Goal: Task Accomplishment & Management: Use online tool/utility

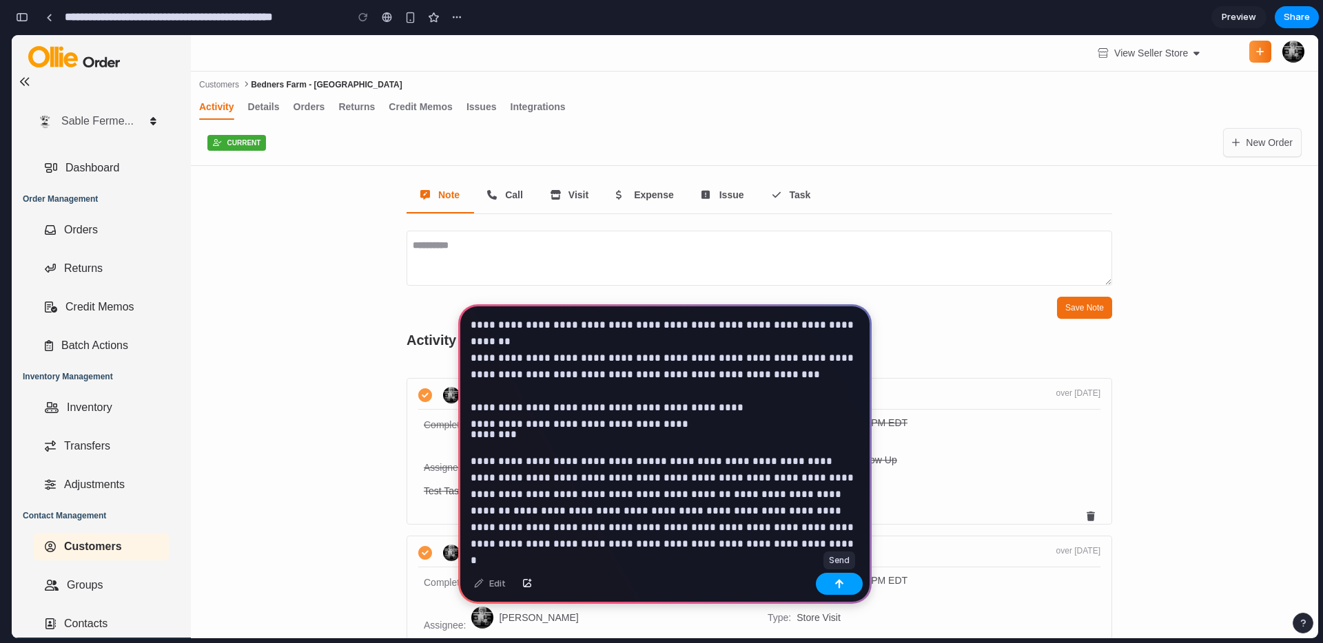
click at [842, 581] on div "button" at bounding box center [839, 584] width 10 height 10
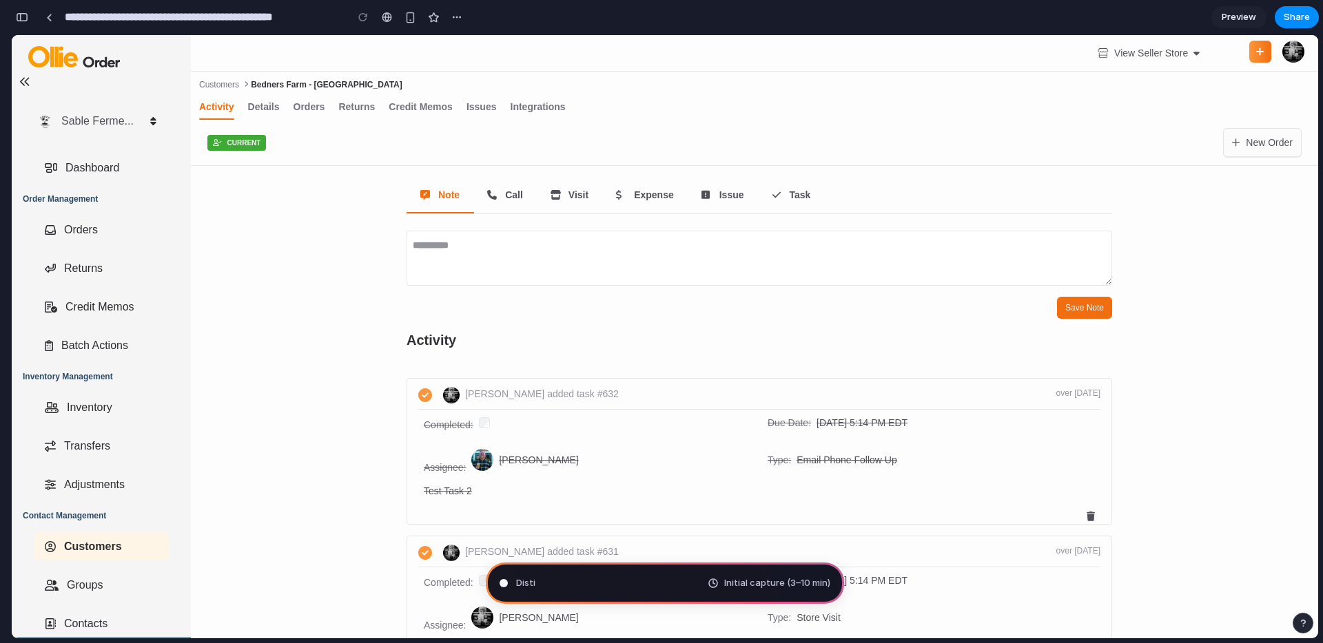
scroll to position [1830, 0]
type input "**********"
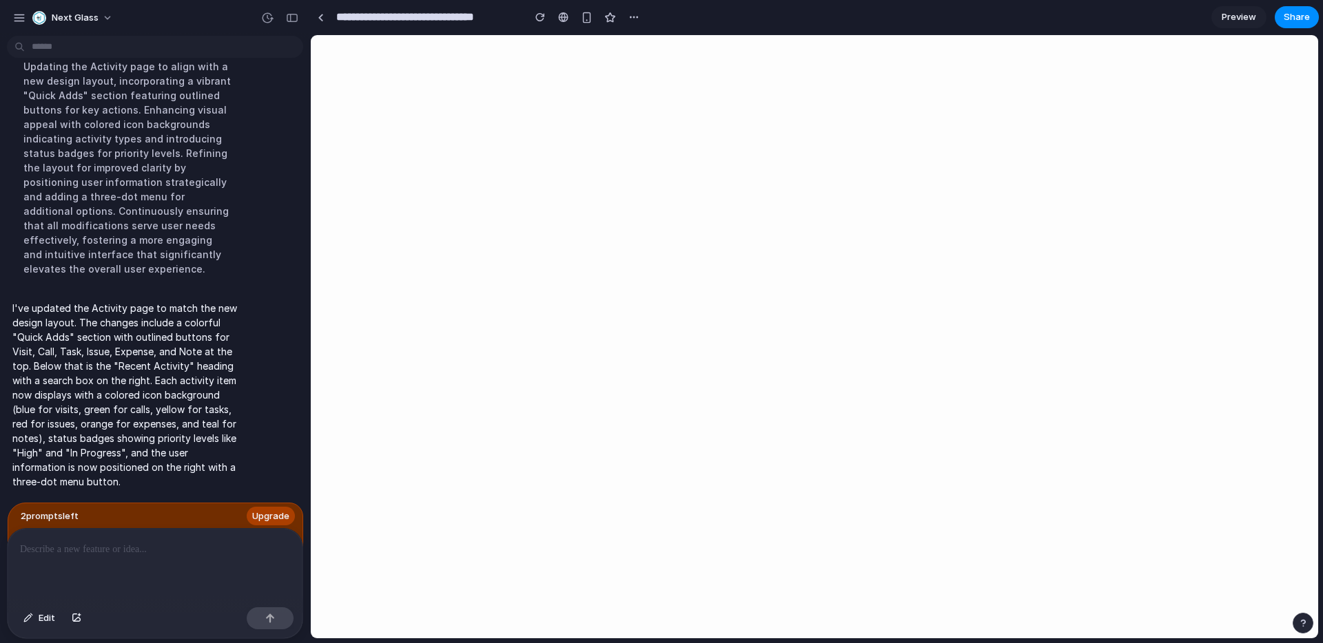
scroll to position [0, 0]
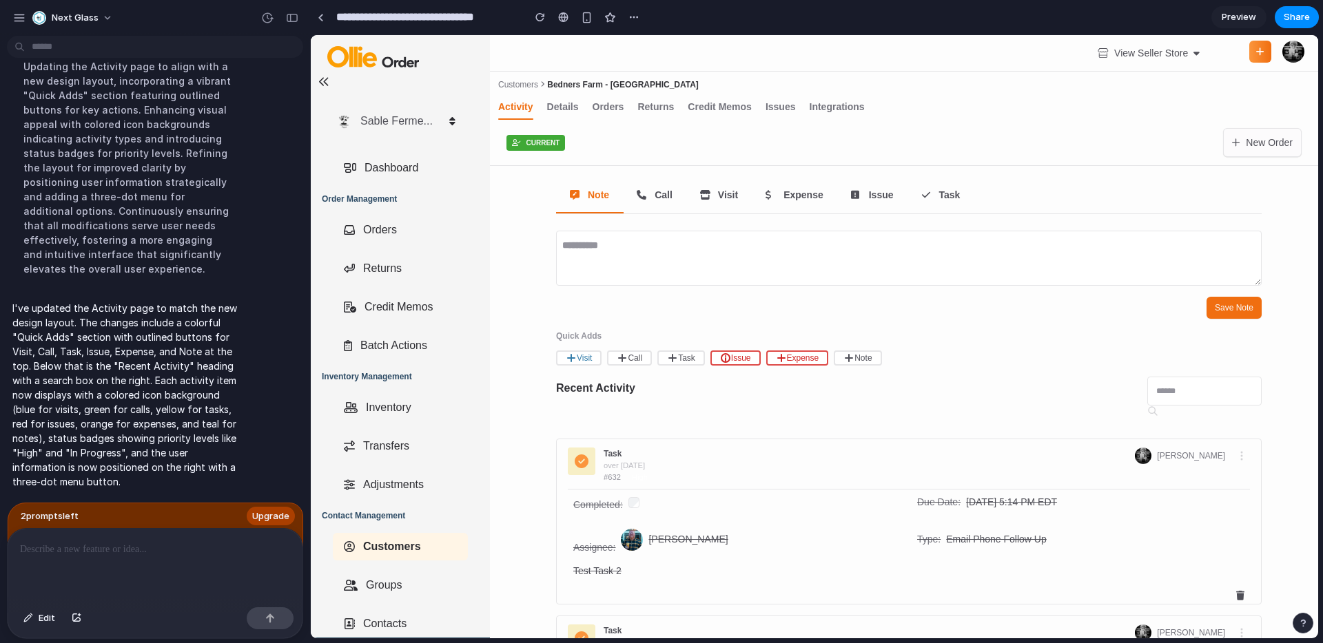
click at [594, 316] on div "Save Note" at bounding box center [908, 308] width 705 height 22
click at [661, 198] on span "Call" at bounding box center [663, 195] width 18 height 14
click at [586, 362] on button "Visit" at bounding box center [578, 358] width 45 height 15
click at [586, 359] on button "Visit" at bounding box center [578, 358] width 45 height 15
click at [144, 555] on p at bounding box center [155, 549] width 270 height 17
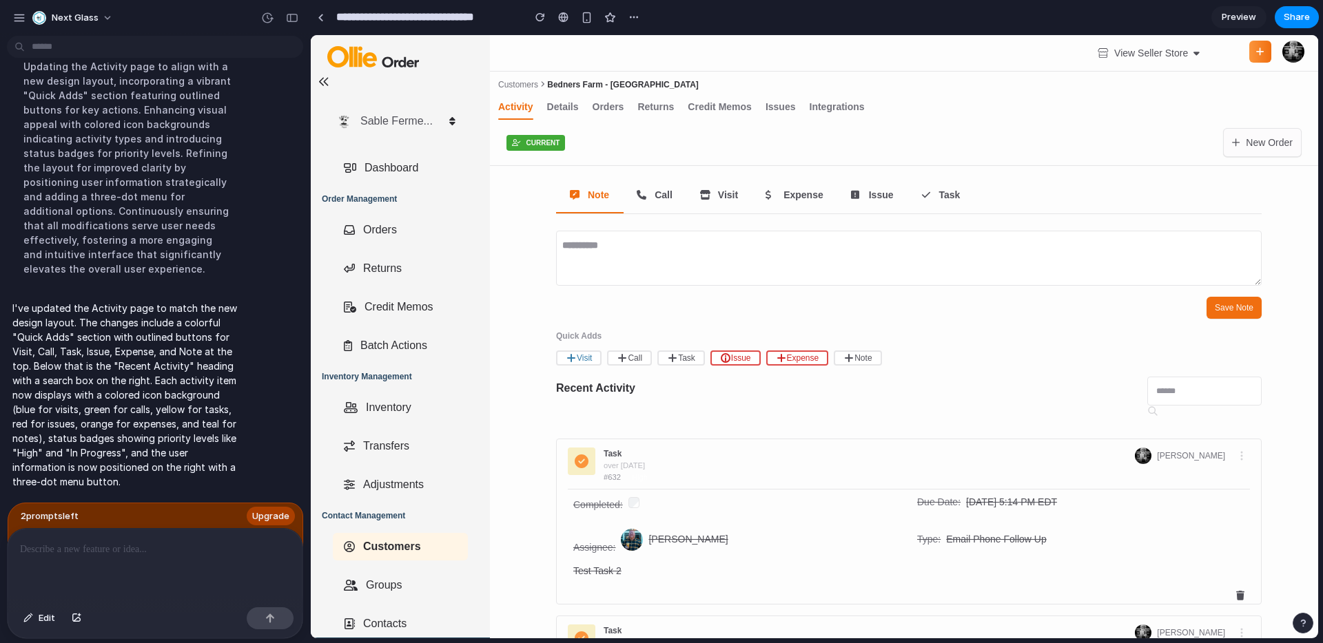
click at [73, 553] on p at bounding box center [155, 549] width 270 height 17
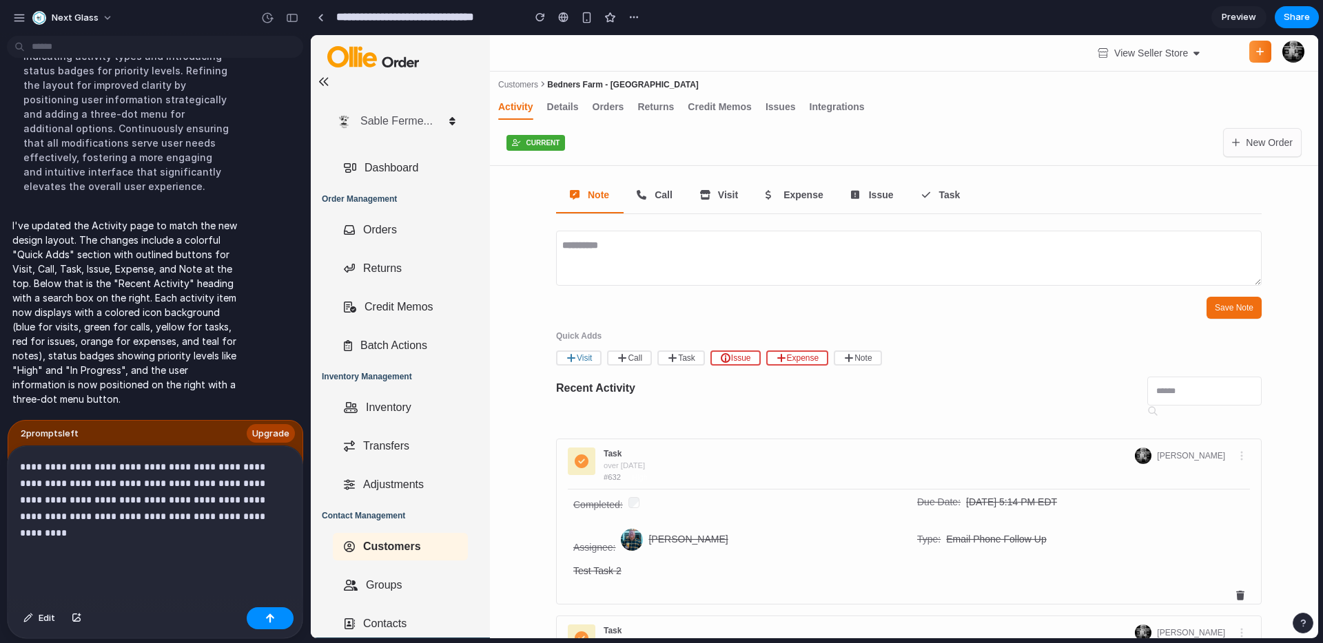
scroll to position [1732, 0]
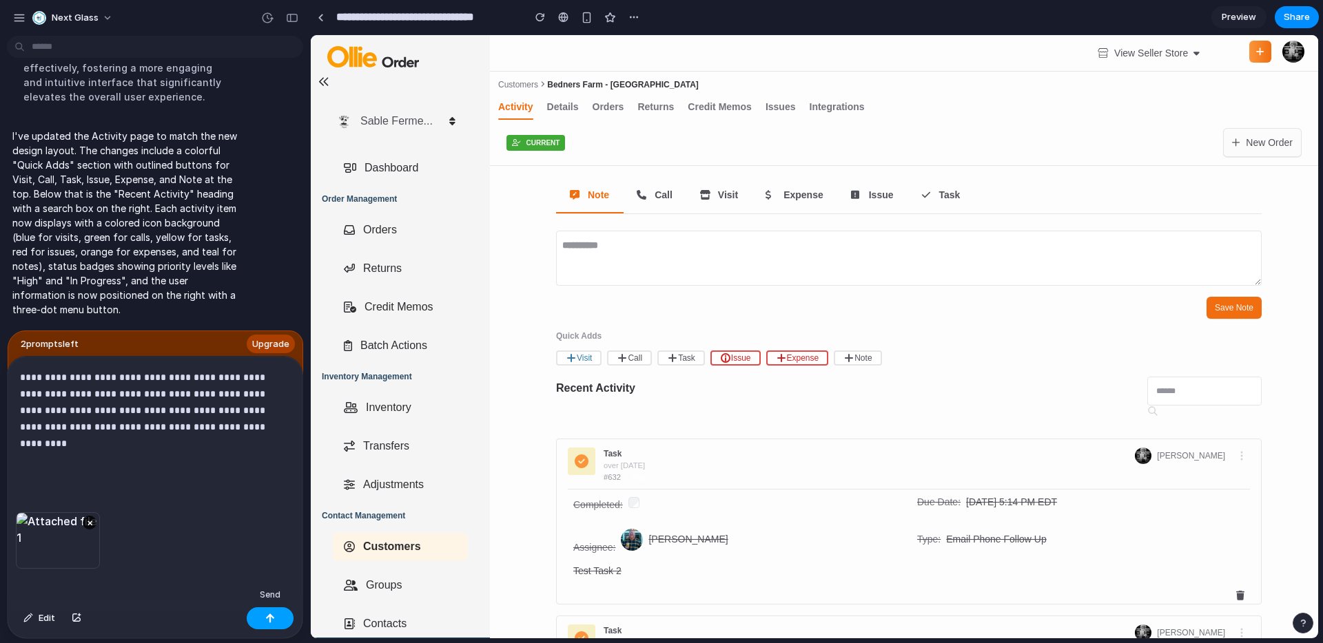
click at [265, 614] on div "button" at bounding box center [270, 619] width 10 height 10
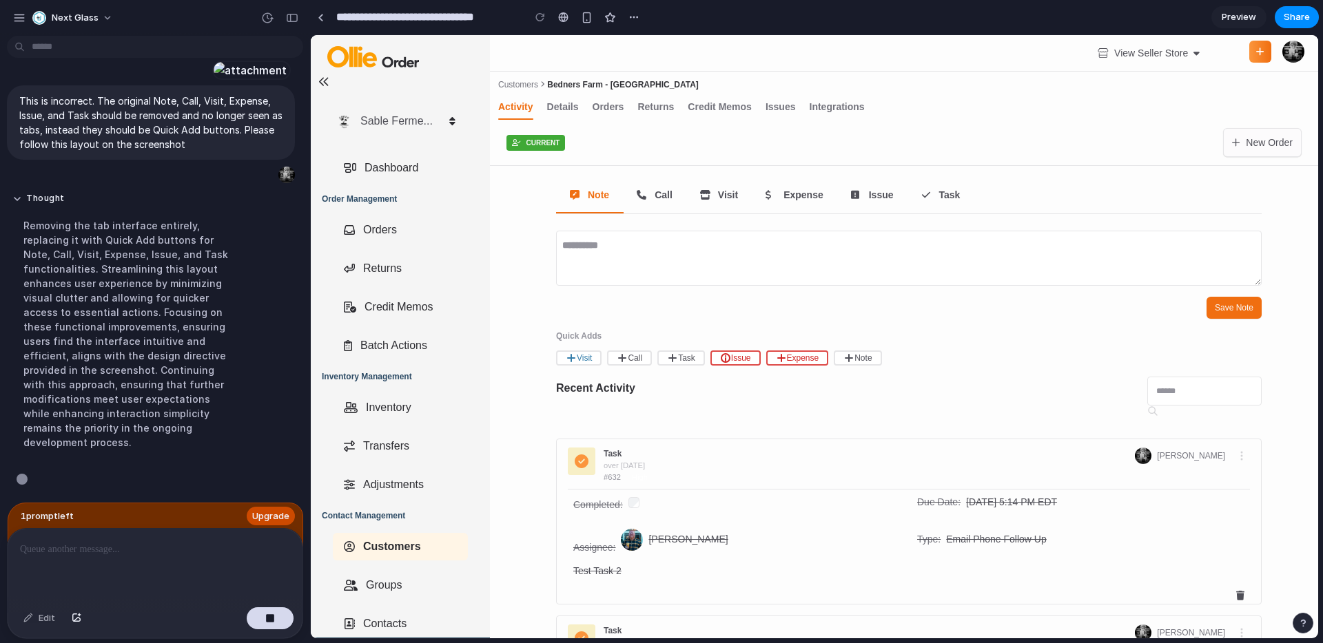
scroll to position [2024, 0]
click at [268, 514] on span "Upgrade" at bounding box center [270, 517] width 37 height 14
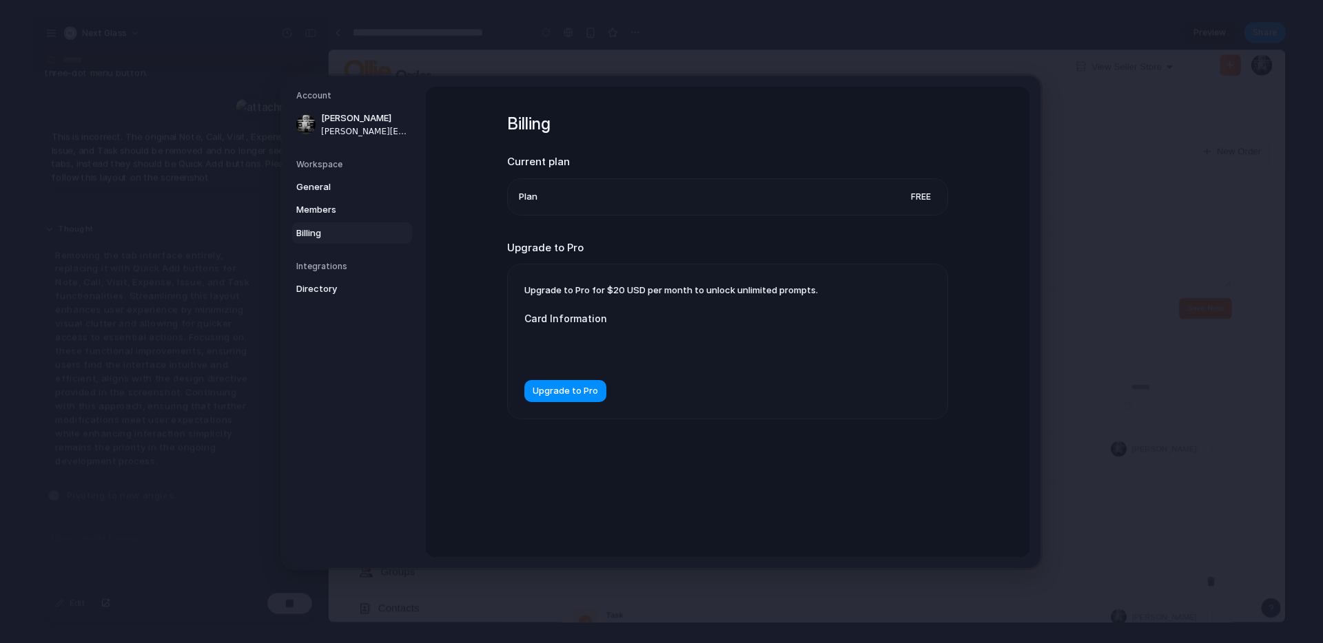
scroll to position [1999, 0]
click at [338, 181] on span "General" at bounding box center [340, 187] width 88 height 14
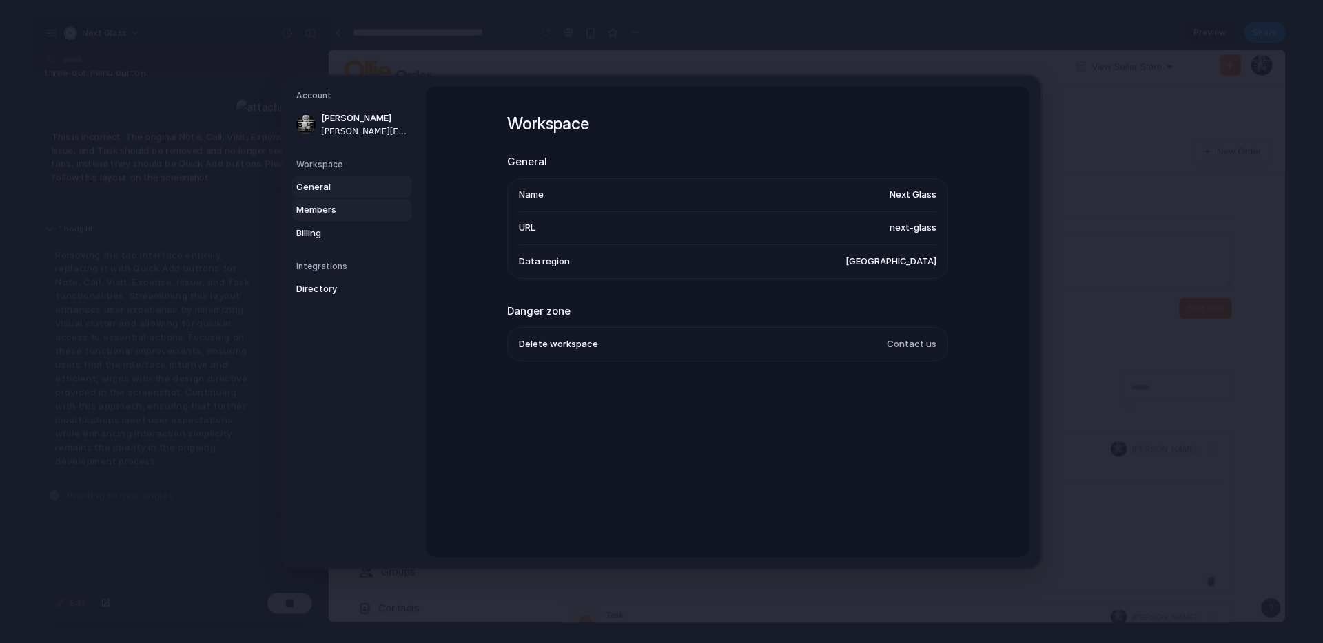
click at [335, 199] on link "Members" at bounding box center [352, 210] width 120 height 22
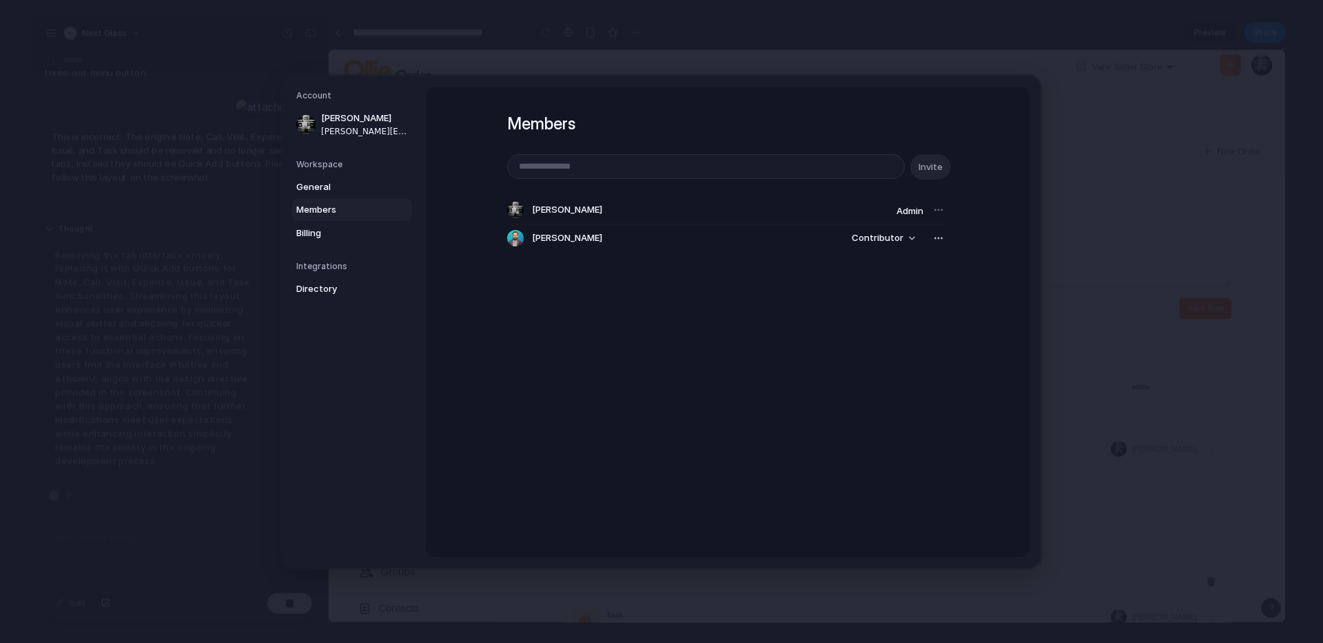
click at [332, 220] on link "Members" at bounding box center [352, 210] width 120 height 22
click at [331, 234] on span "Billing" at bounding box center [340, 233] width 88 height 14
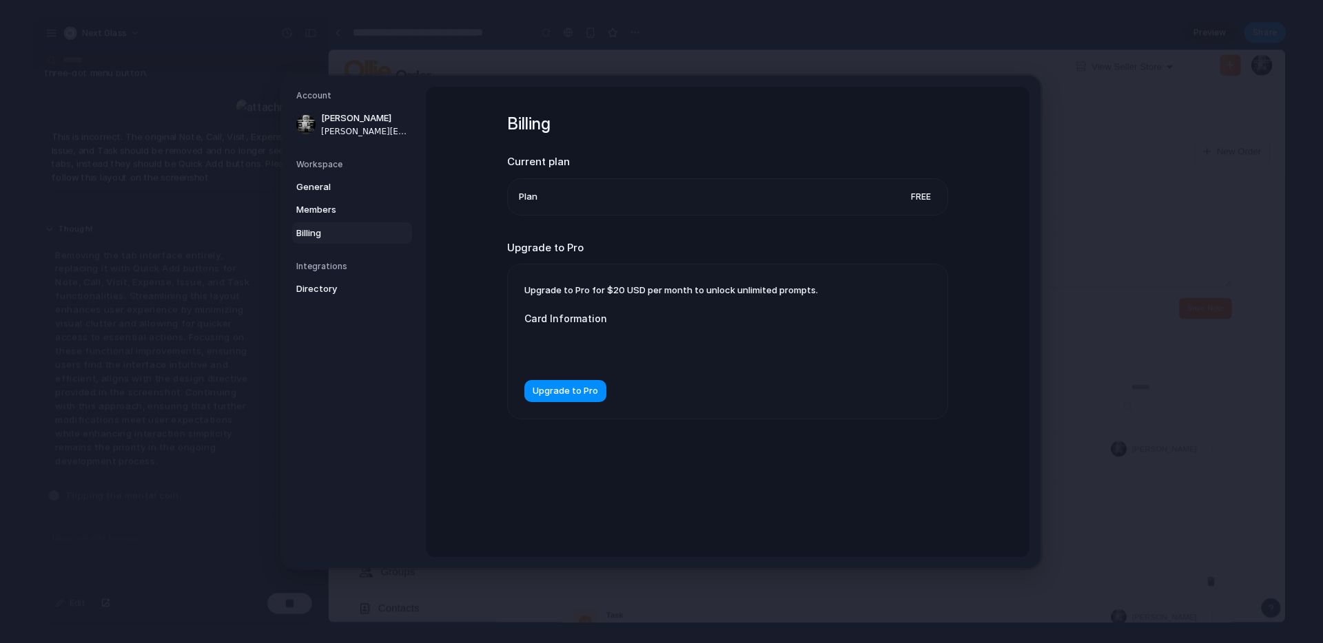
click at [324, 271] on h5 "Integrations" at bounding box center [354, 266] width 116 height 12
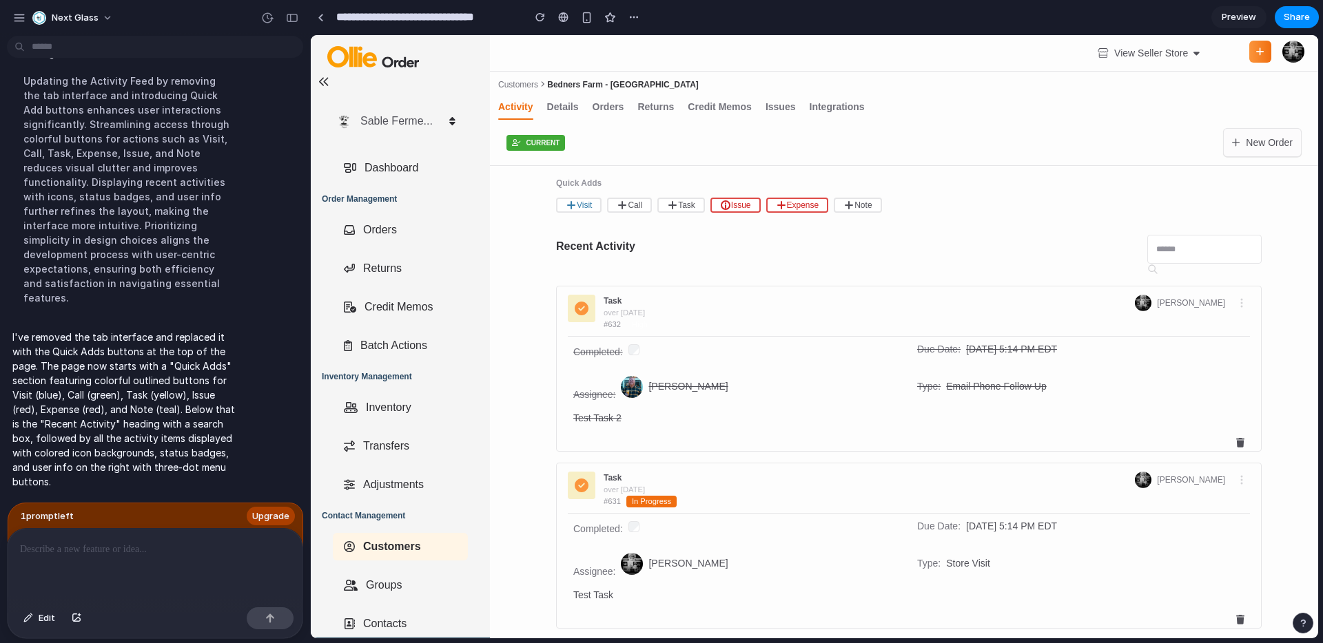
click at [141, 558] on div at bounding box center [155, 565] width 295 height 73
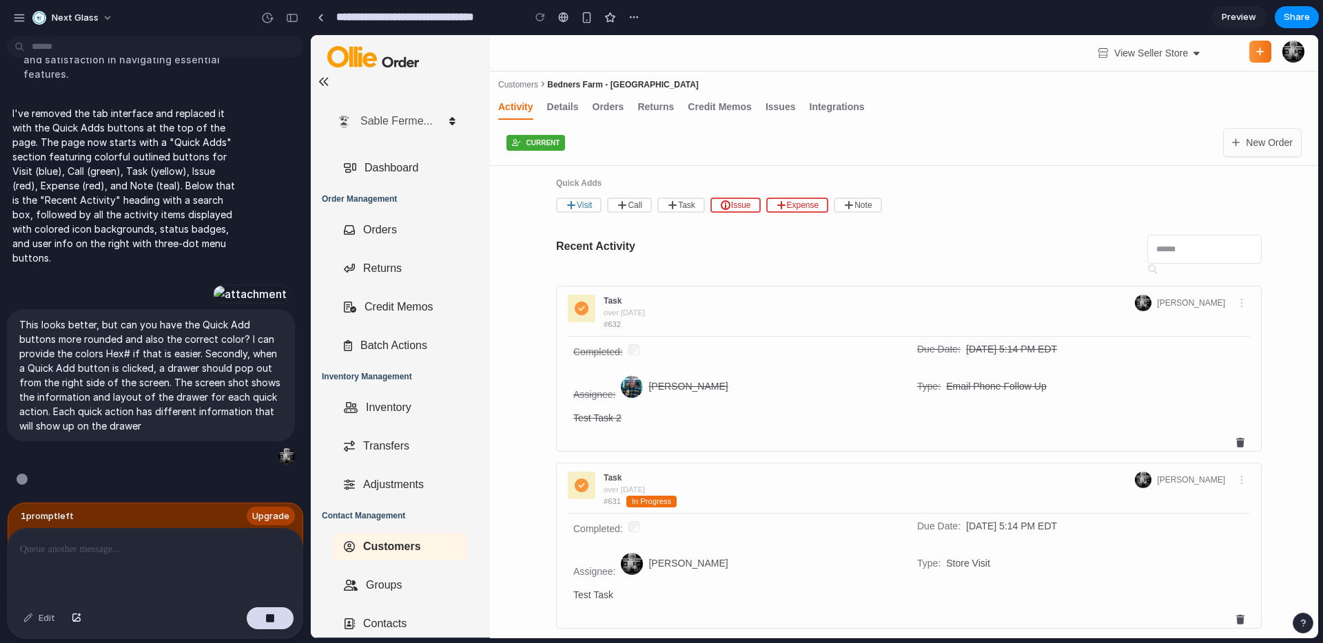
scroll to position [4117, 0]
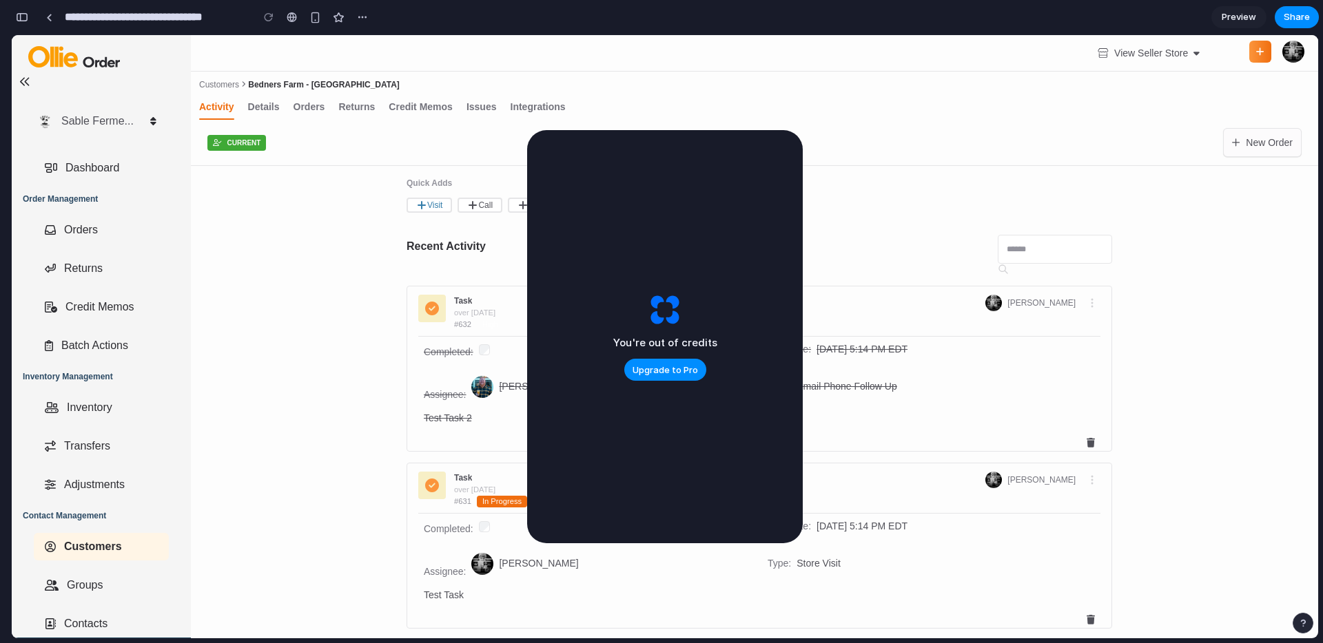
click at [455, 304] on span "Task" at bounding box center [463, 301] width 18 height 12
click at [674, 377] on button "Upgrade to Pro" at bounding box center [665, 370] width 82 height 22
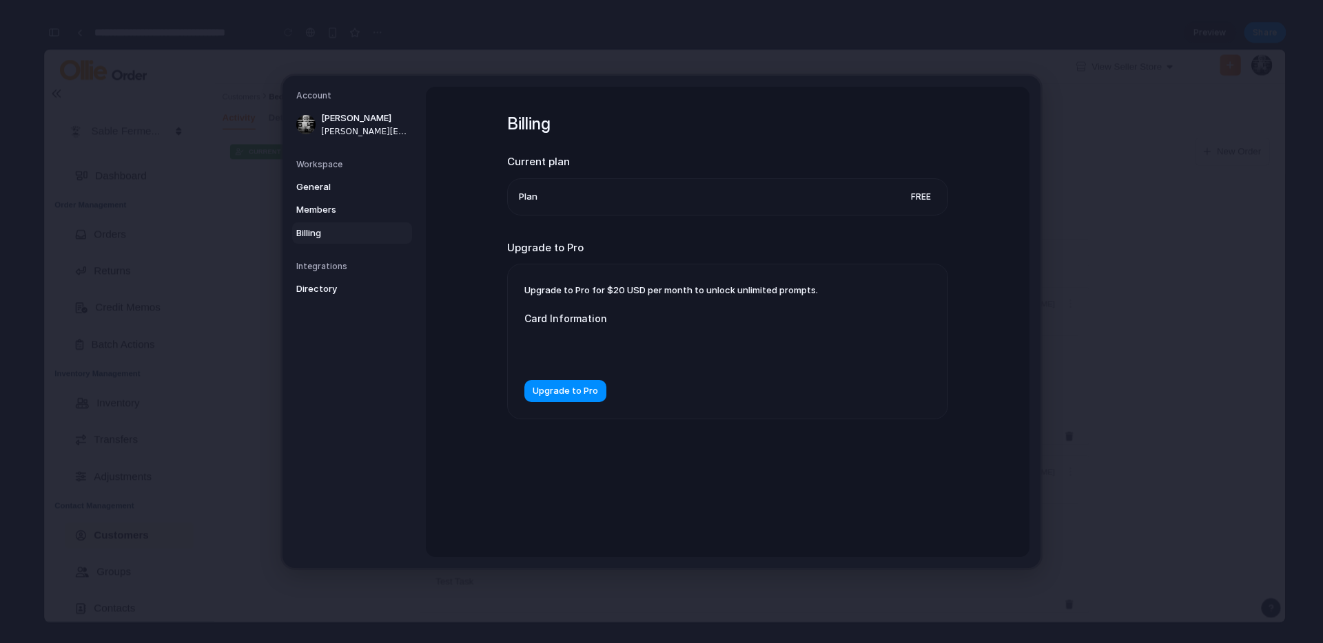
scroll to position [4062, 0]
click at [319, 184] on span "General" at bounding box center [340, 187] width 88 height 14
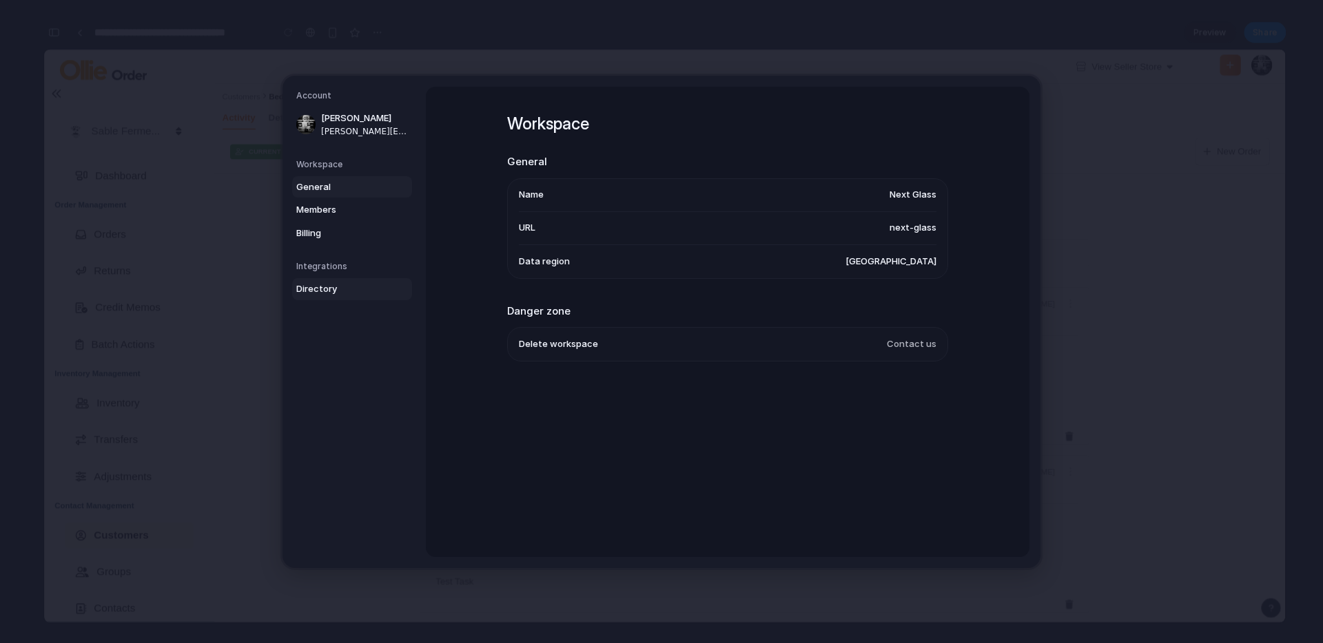
click at [317, 291] on span "Directory" at bounding box center [340, 289] width 88 height 14
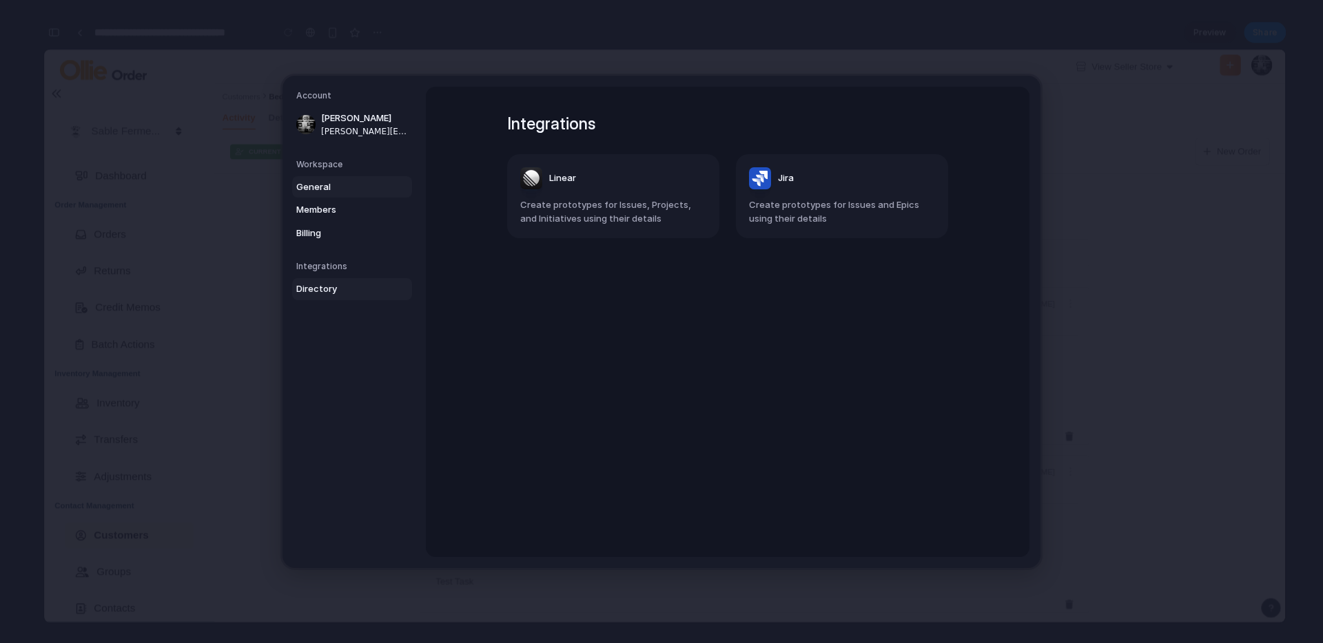
click at [324, 187] on span "General" at bounding box center [340, 187] width 88 height 14
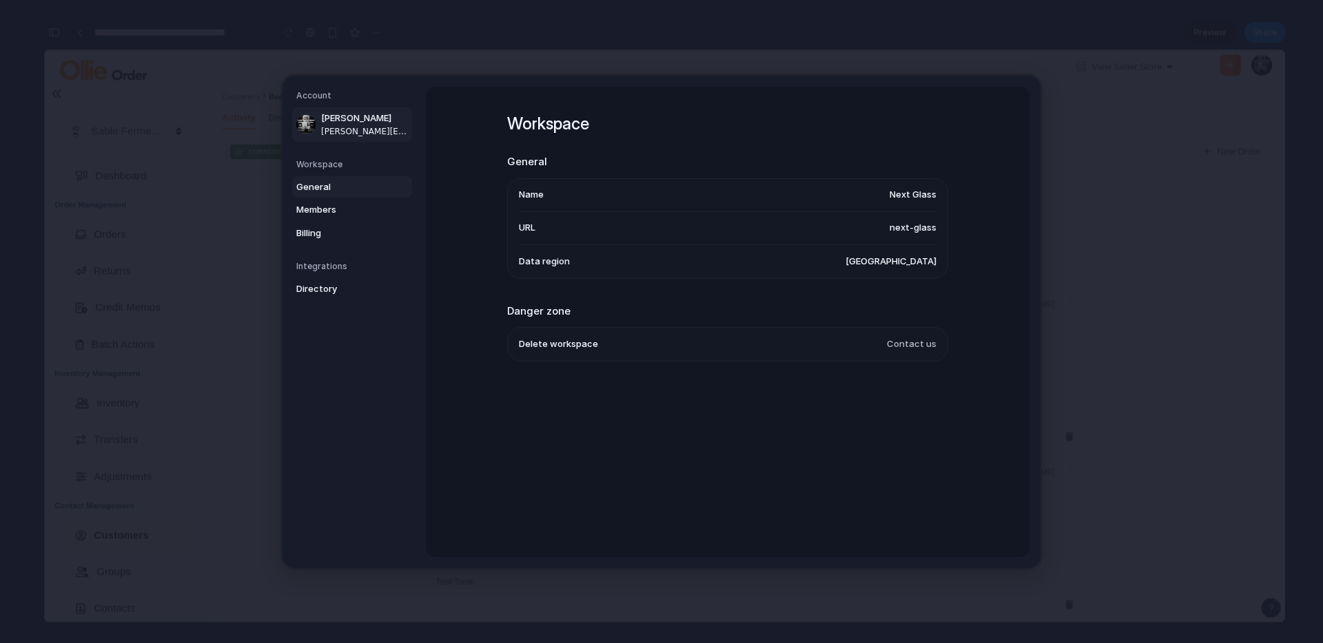
click at [352, 128] on span "[PERSON_NAME][EMAIL_ADDRESS][PERSON_NAME][DOMAIN_NAME]" at bounding box center [365, 131] width 88 height 12
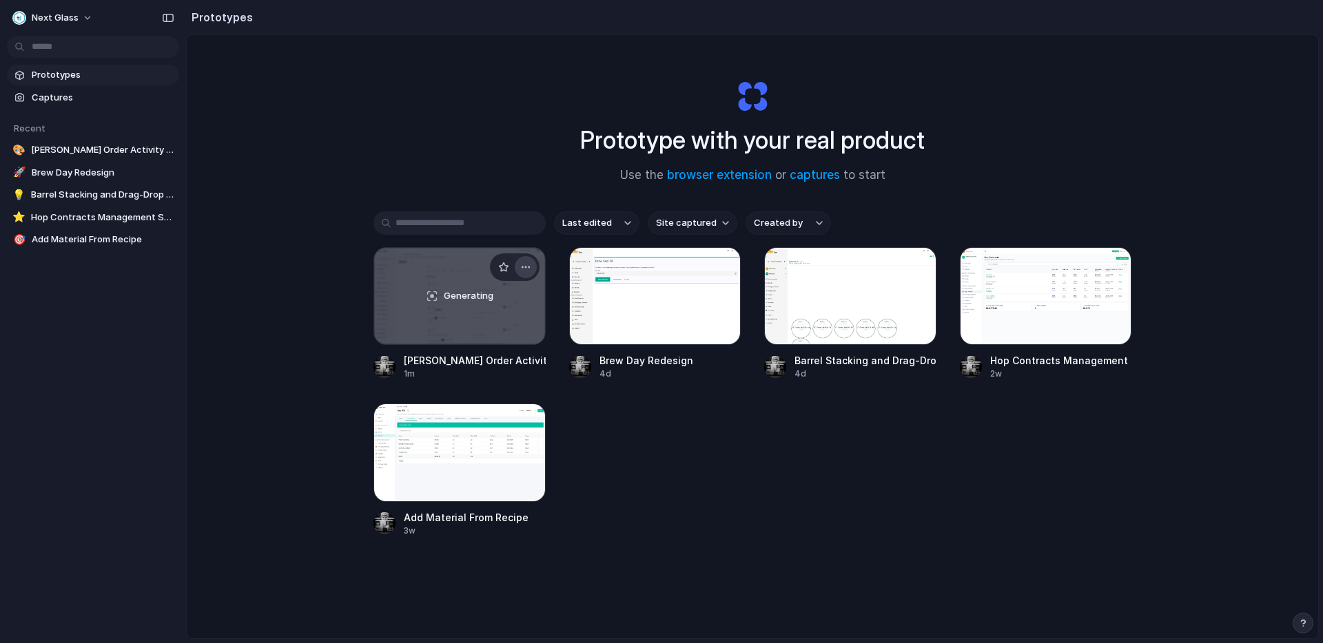
click at [523, 264] on div "button" at bounding box center [525, 267] width 11 height 11
click at [481, 318] on span "Rename" at bounding box center [475, 320] width 35 height 14
click at [592, 407] on div "**********" at bounding box center [752, 392] width 758 height 290
click at [528, 266] on div "button" at bounding box center [525, 267] width 11 height 11
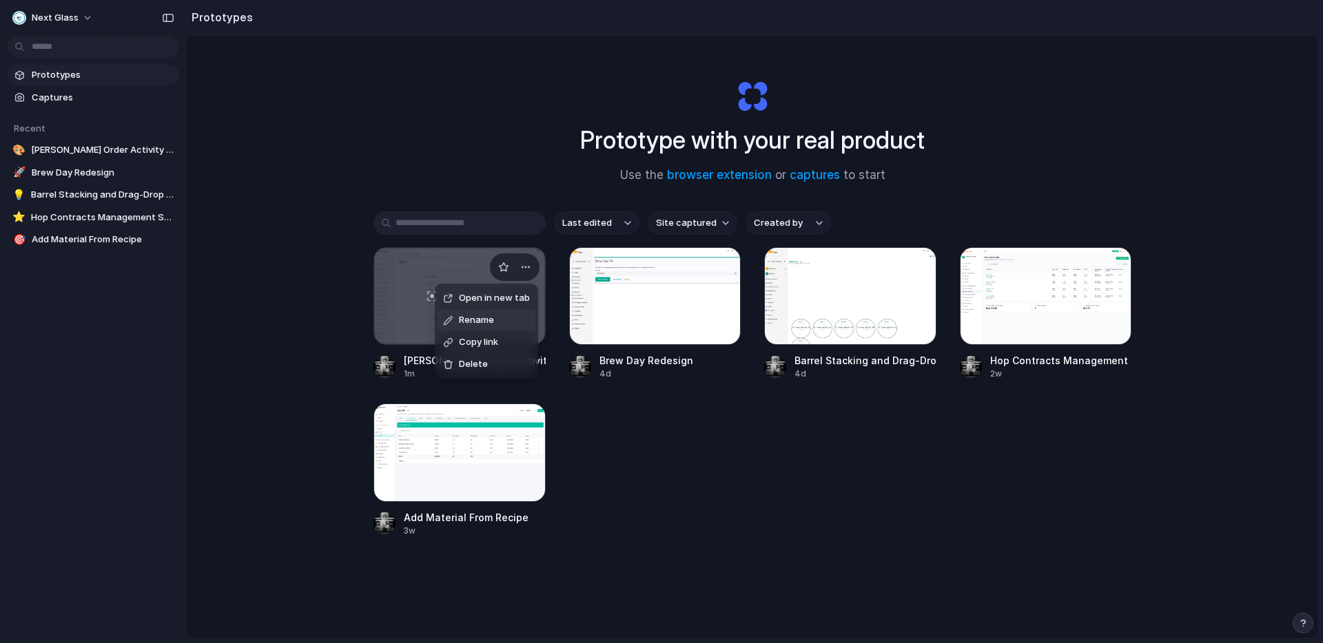
click at [486, 324] on span "Rename" at bounding box center [476, 320] width 35 height 14
click at [421, 360] on input "**********" at bounding box center [461, 360] width 114 height 14
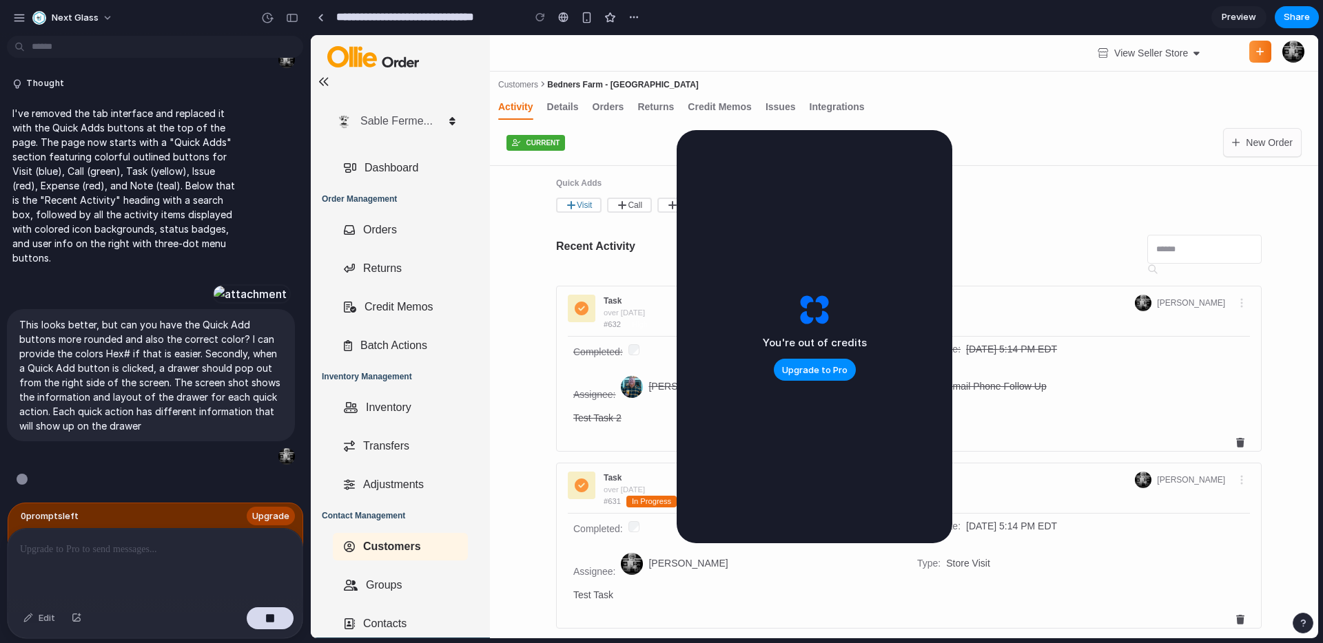
scroll to position [2271, 0]
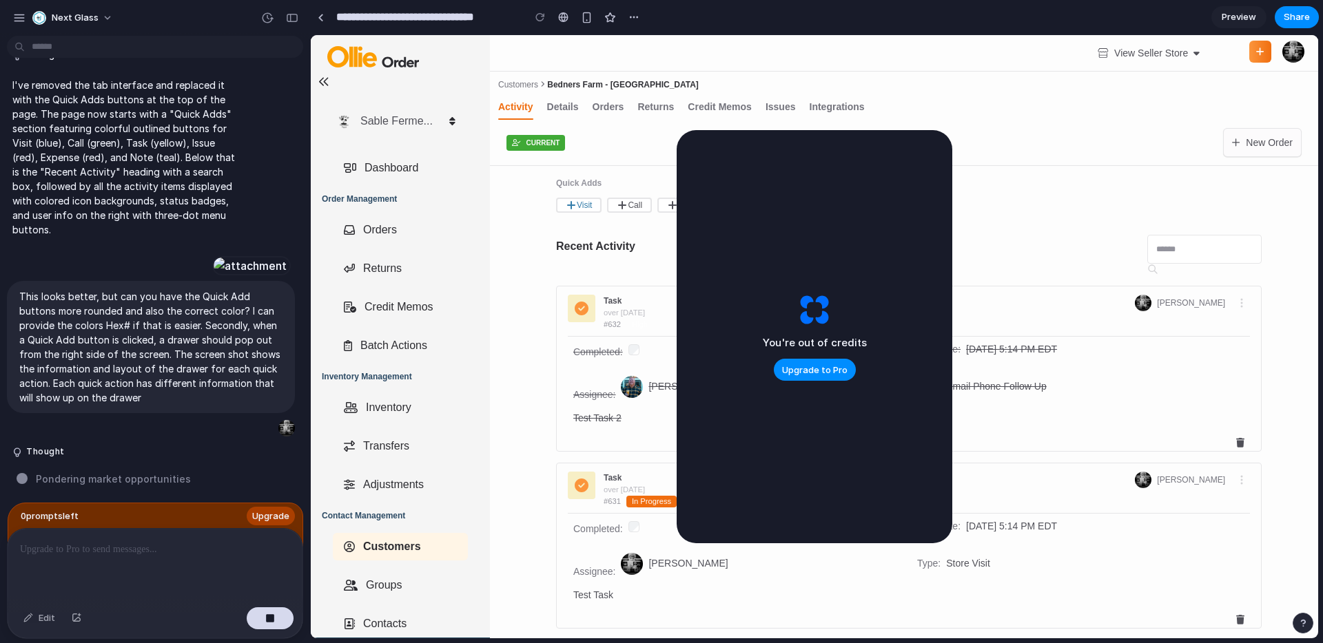
click at [371, 18] on input "**********" at bounding box center [425, 17] width 185 height 25
drag, startPoint x: 360, startPoint y: 17, endPoint x: 312, endPoint y: 17, distance: 48.2
click at [312, 17] on div "**********" at bounding box center [477, 17] width 334 height 25
type input "**********"
click at [570, 10] on div at bounding box center [562, 17] width 21 height 21
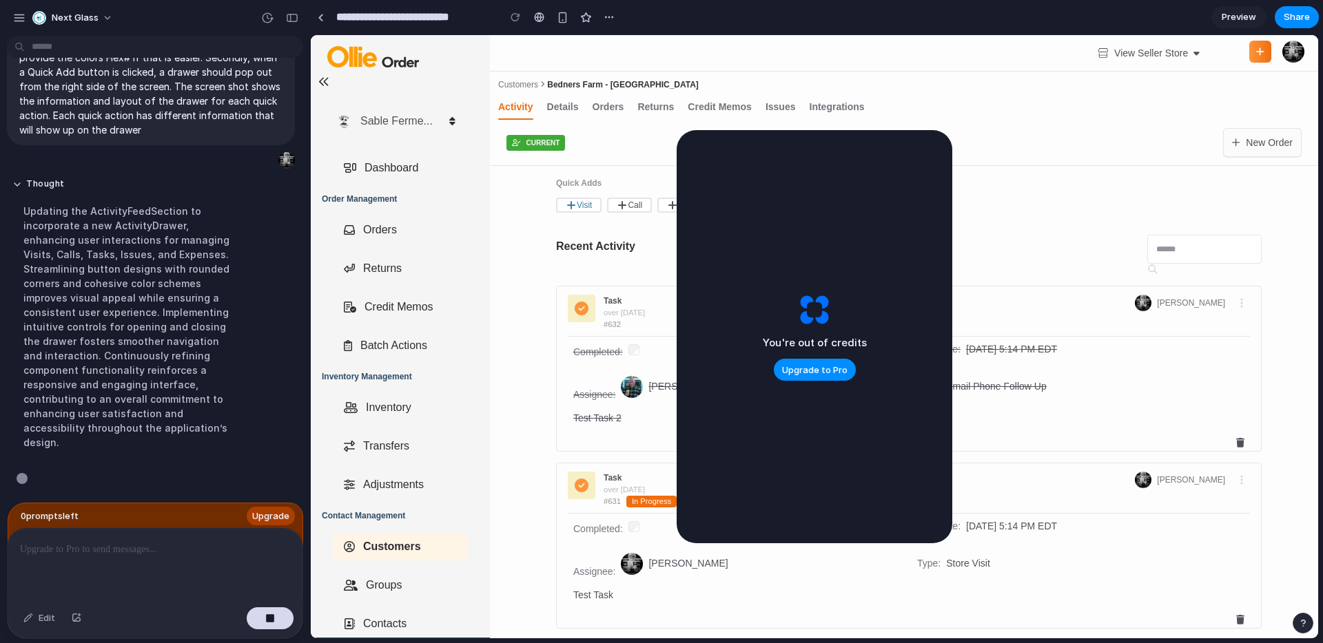
scroll to position [2525, 0]
drag, startPoint x: 909, startPoint y: 168, endPoint x: 868, endPoint y: 197, distance: 50.4
click at [868, 197] on div "You're out of credits Upgrade to Pro" at bounding box center [814, 336] width 276 height 413
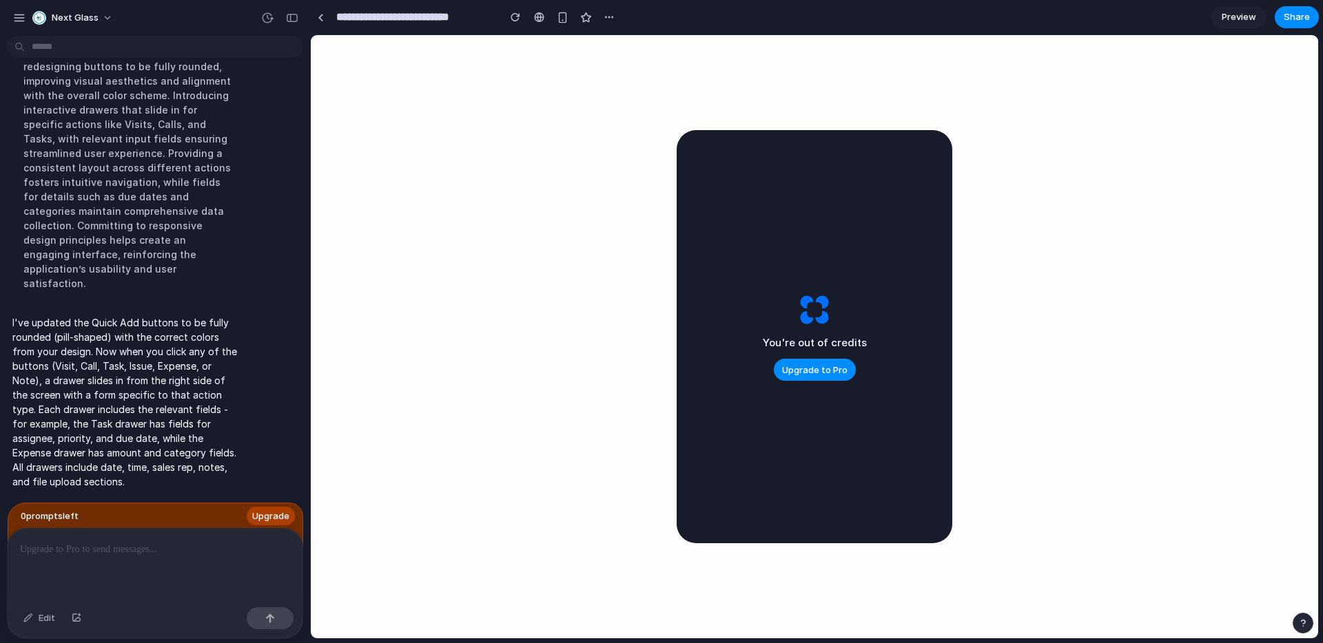
scroll to position [0, 0]
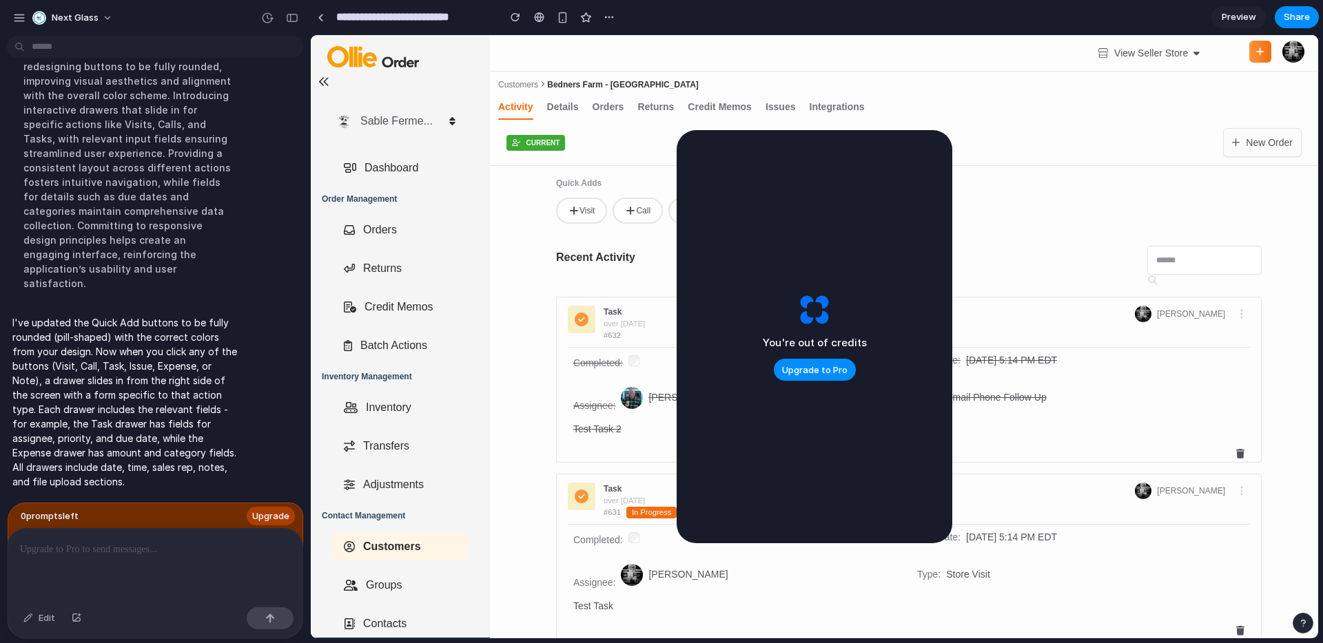
click at [589, 210] on button "Visit" at bounding box center [581, 211] width 51 height 26
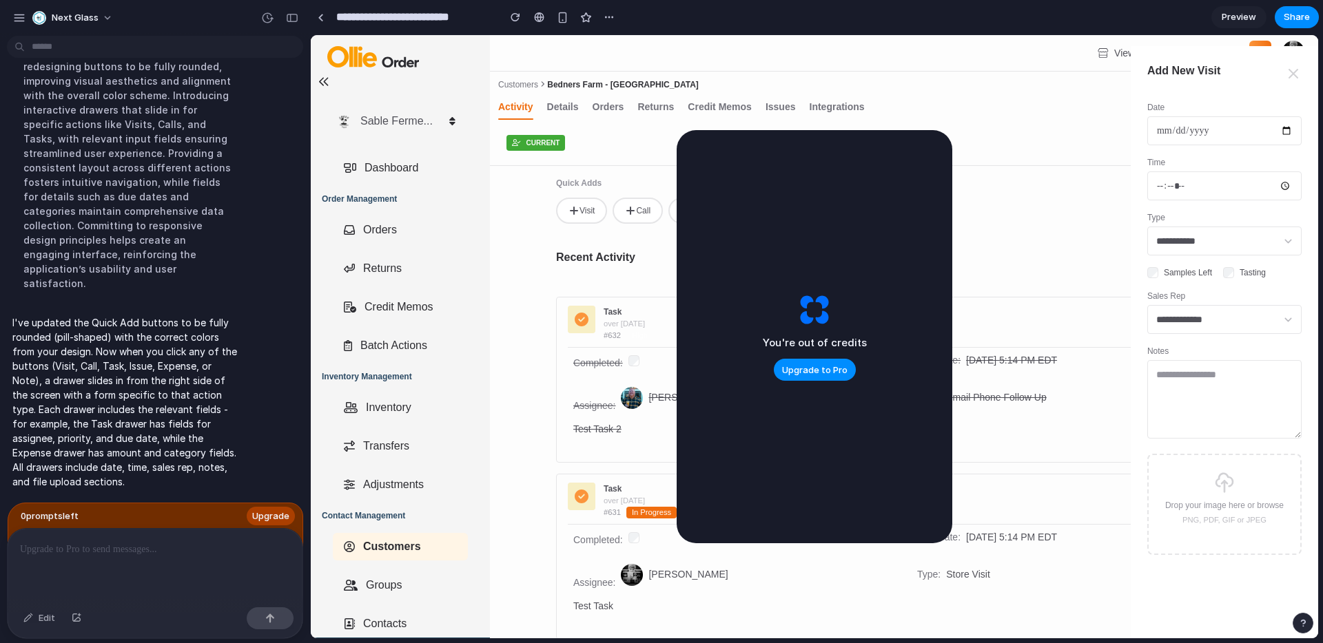
click at [637, 213] on div at bounding box center [814, 342] width 1007 height 592
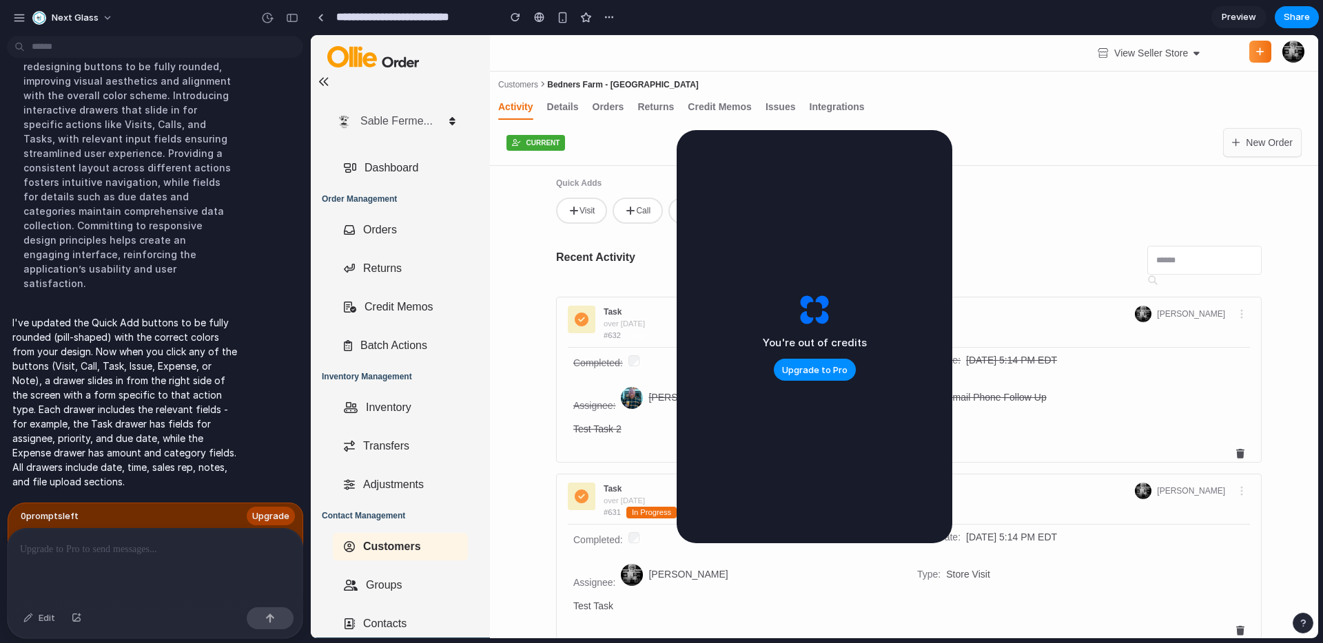
click at [643, 212] on button "Call" at bounding box center [637, 211] width 50 height 26
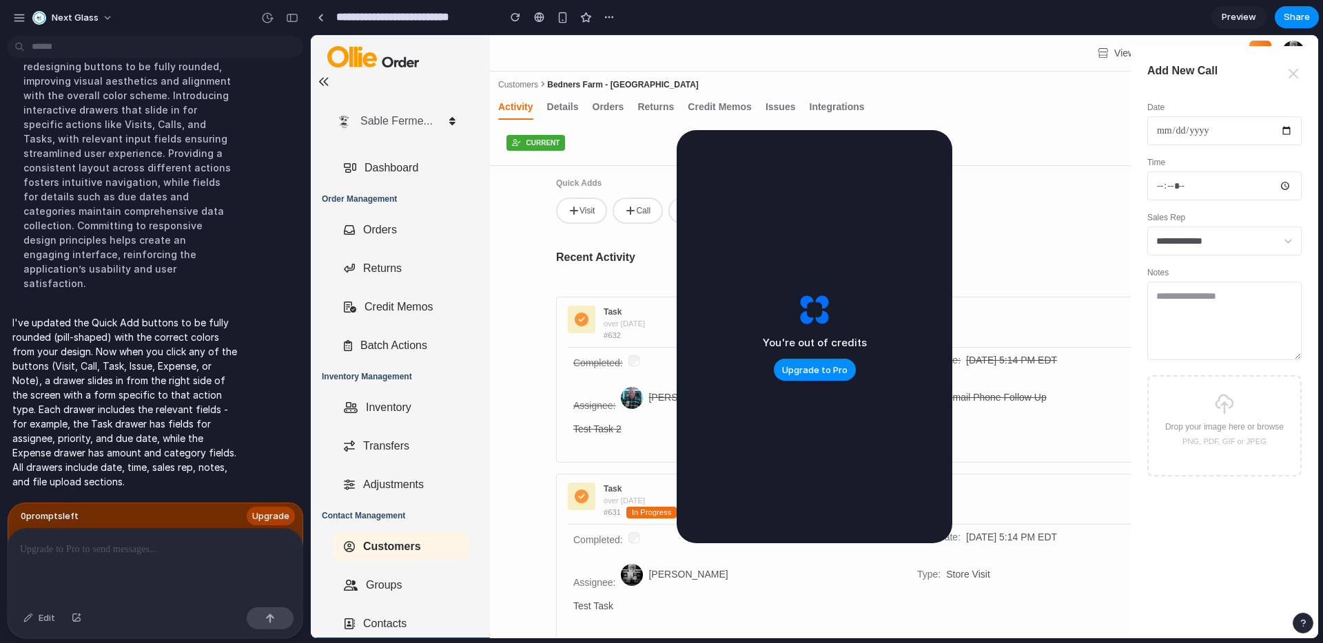
click at [643, 212] on div at bounding box center [814, 342] width 1007 height 592
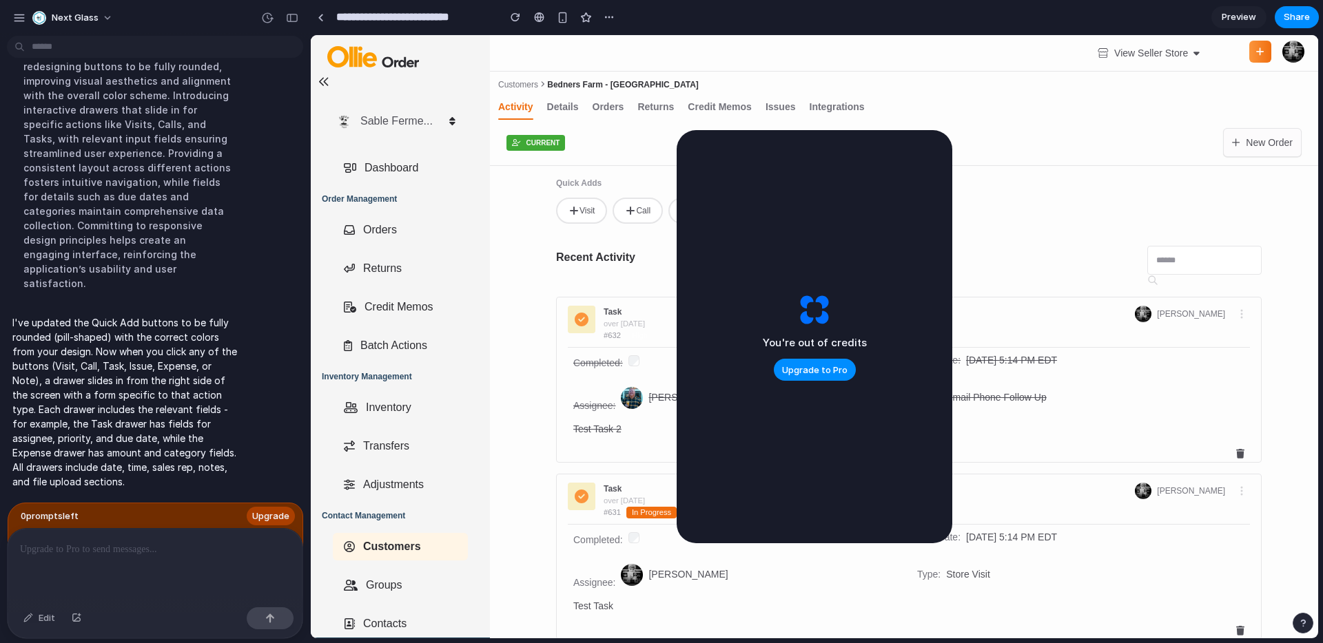
drag, startPoint x: 1115, startPoint y: 175, endPoint x: 582, endPoint y: 251, distance: 537.9
click at [168, 434] on p "I've updated the Quick Add buttons to be fully rounded (pill-shaped) with the c…" at bounding box center [127, 402] width 230 height 174
click at [276, 516] on span "Upgrade" at bounding box center [270, 517] width 37 height 14
click at [1236, 17] on span "Preview" at bounding box center [1238, 17] width 34 height 14
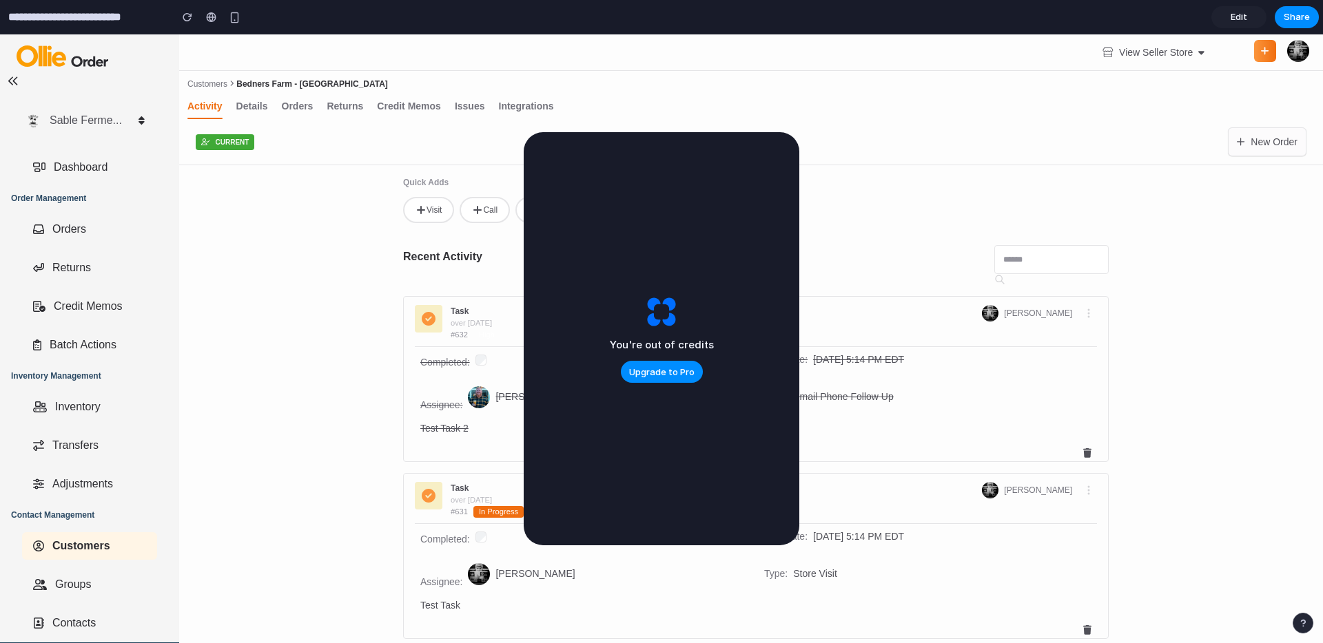
drag, startPoint x: 683, startPoint y: 236, endPoint x: 569, endPoint y: 258, distance: 115.8
click at [569, 258] on div "You're out of credits Upgrade to Pro" at bounding box center [662, 338] width 276 height 413
click at [488, 200] on button "Call" at bounding box center [484, 210] width 50 height 26
click at [521, 207] on div at bounding box center [661, 344] width 1323 height 598
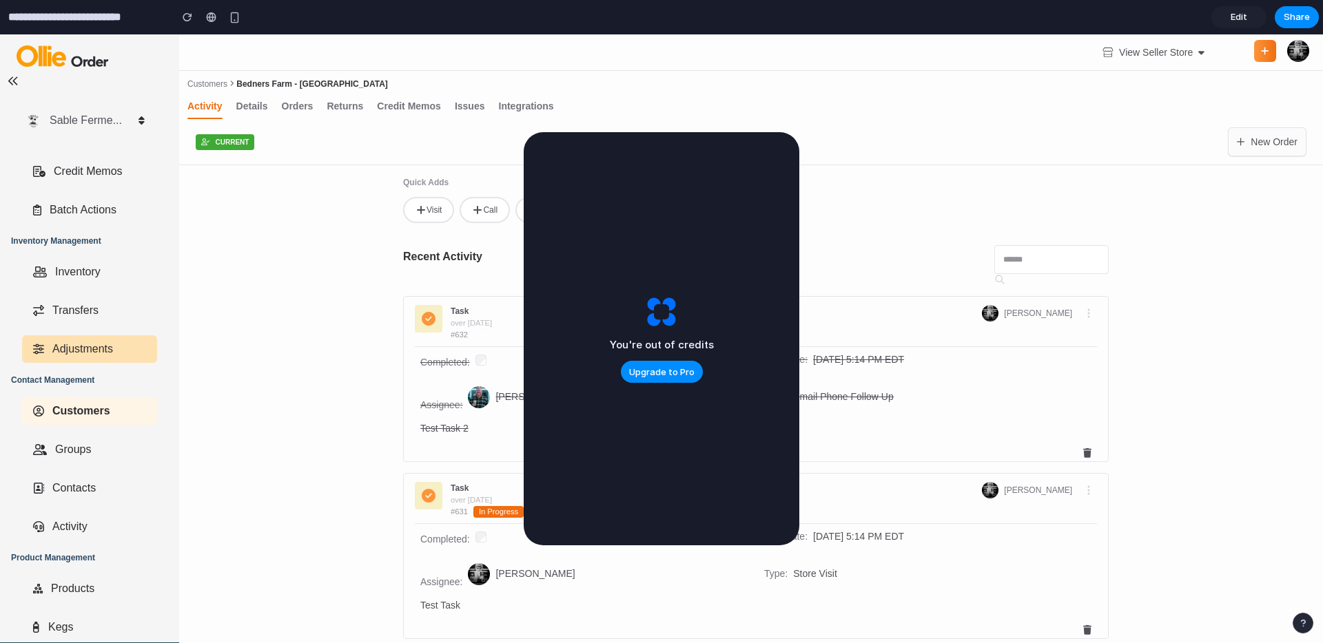
scroll to position [216, 0]
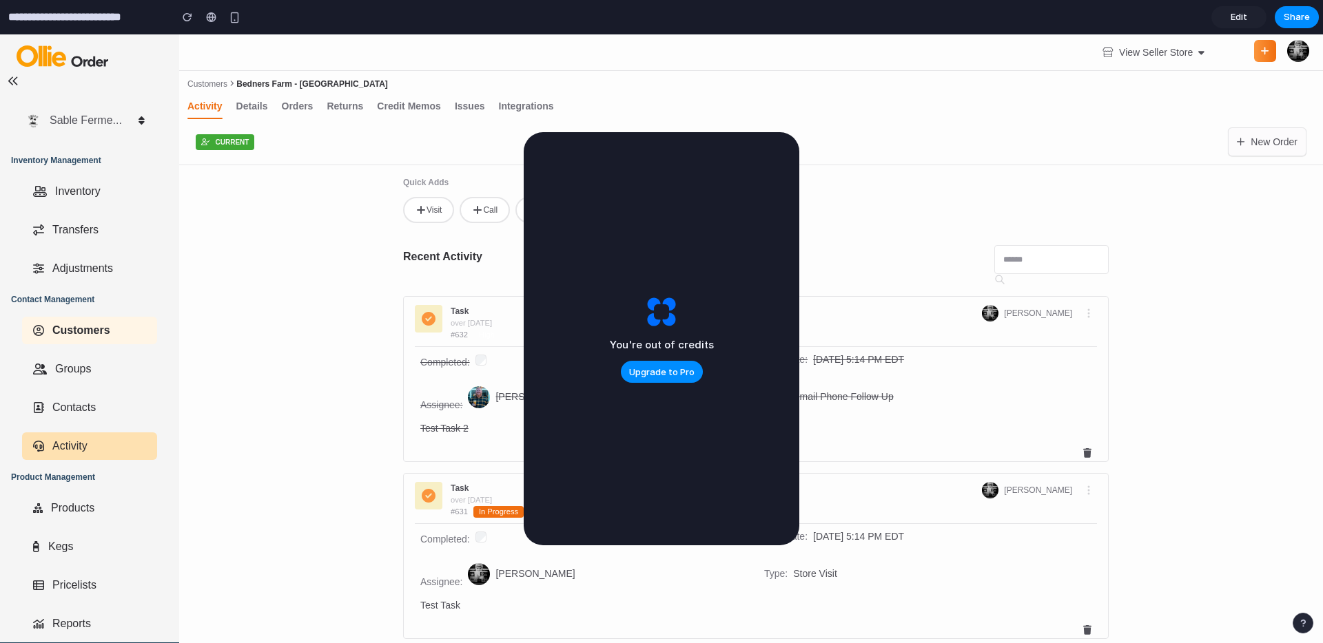
click at [70, 455] on link "Activity" at bounding box center [89, 447] width 135 height 28
click at [65, 438] on span "Activity" at bounding box center [65, 446] width 43 height 17
click at [497, 214] on button "Call" at bounding box center [484, 210] width 50 height 26
